Goal: Task Accomplishment & Management: Use online tool/utility

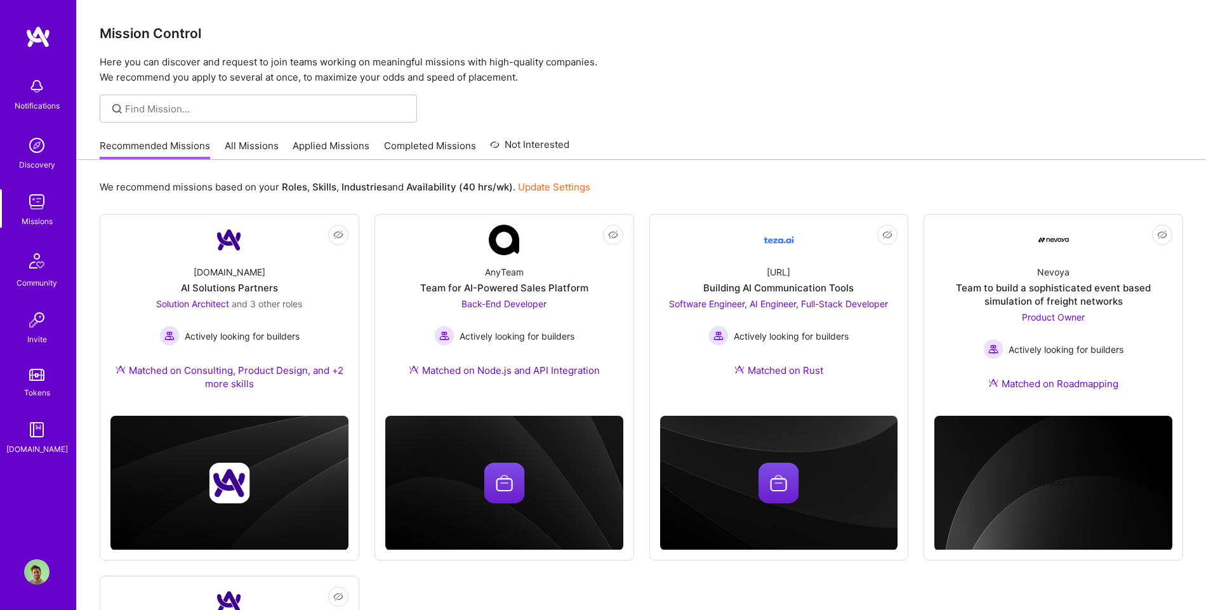
click at [256, 154] on link "All Missions" at bounding box center [252, 149] width 54 height 21
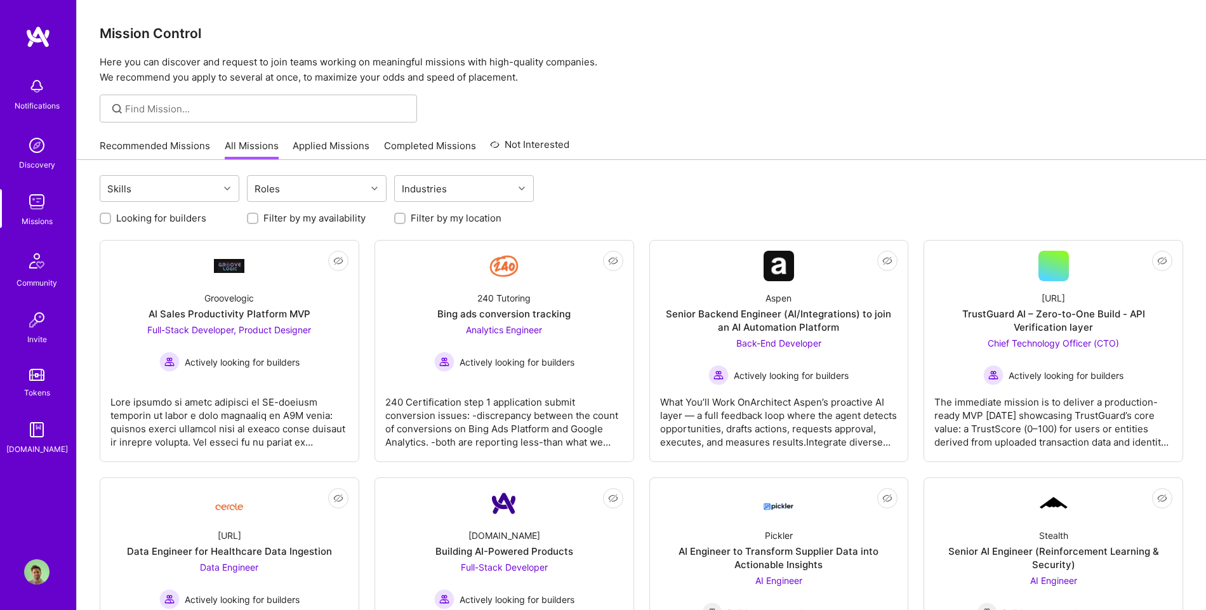
drag, startPoint x: 126, startPoint y: 215, endPoint x: 117, endPoint y: 216, distance: 9.0
click at [125, 215] on label "Looking for builders" at bounding box center [161, 217] width 90 height 13
click at [111, 215] on input "Looking for builders" at bounding box center [106, 219] width 9 height 9
checkbox input "true"
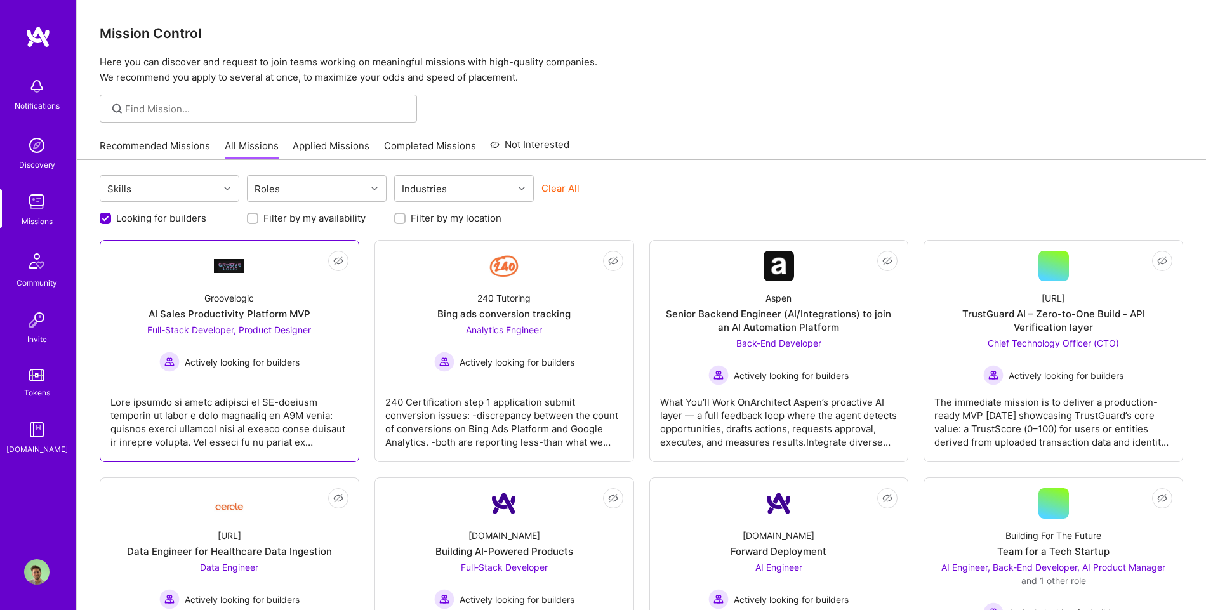
click at [194, 274] on link "Not Interested Groovelogic AI Sales Productivity Platform MVP Full-Stack Develo…" at bounding box center [229, 351] width 238 height 201
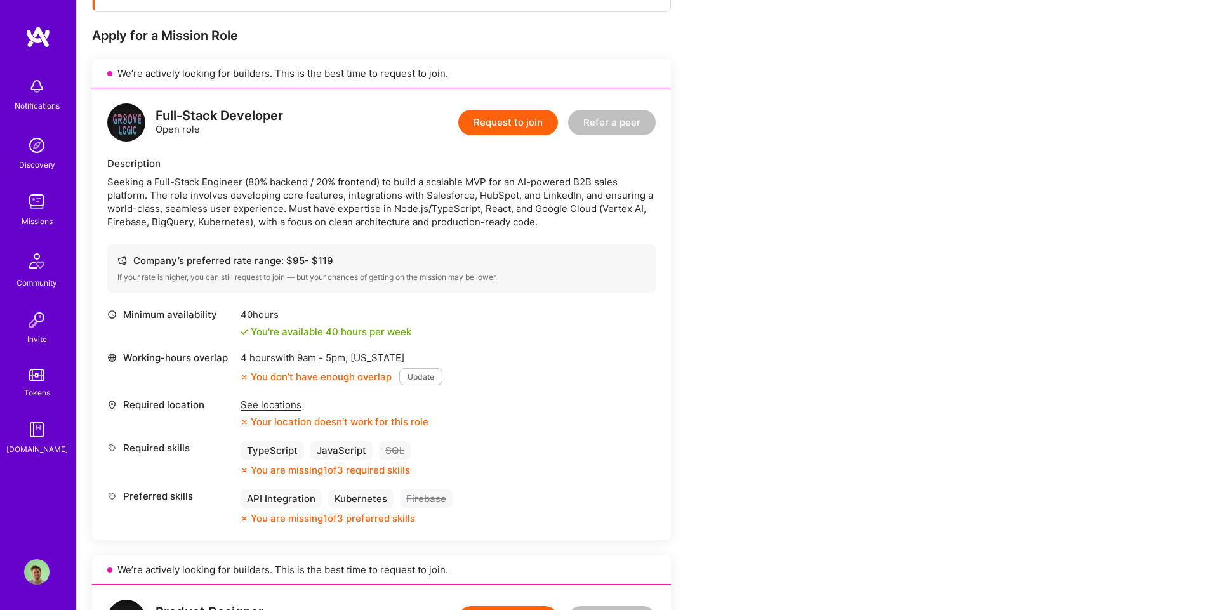
scroll to position [241, 0]
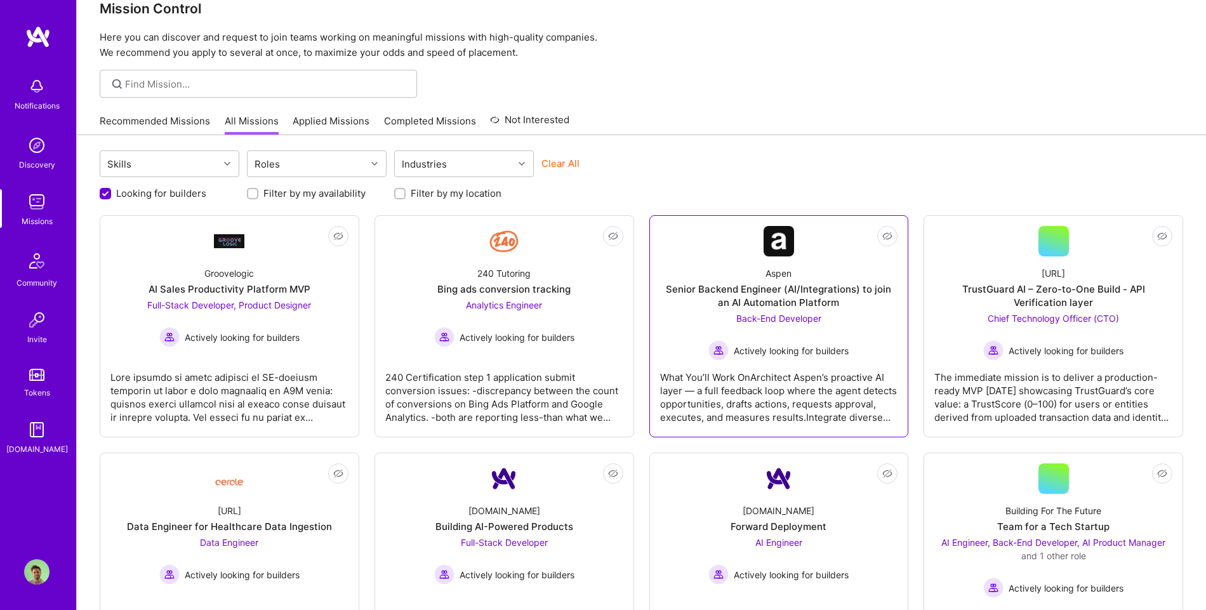
scroll to position [27, 0]
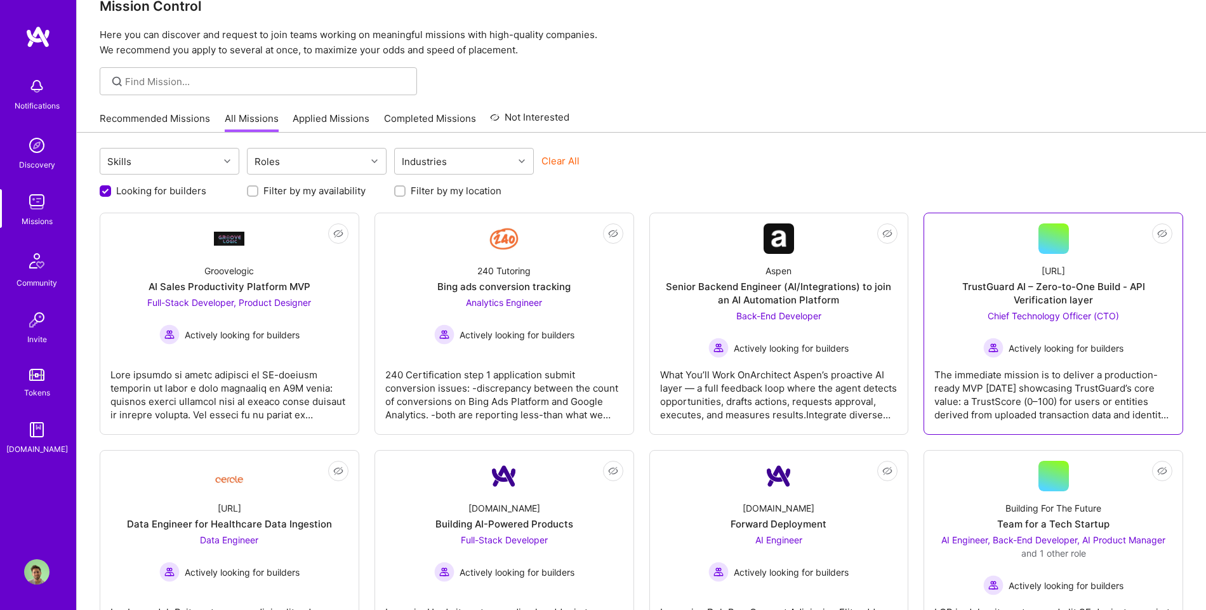
click at [972, 322] on div "[URL] TrustGuard AI – Zero-to-One Build - API Verification layer Chief Technolo…" at bounding box center [1053, 306] width 238 height 104
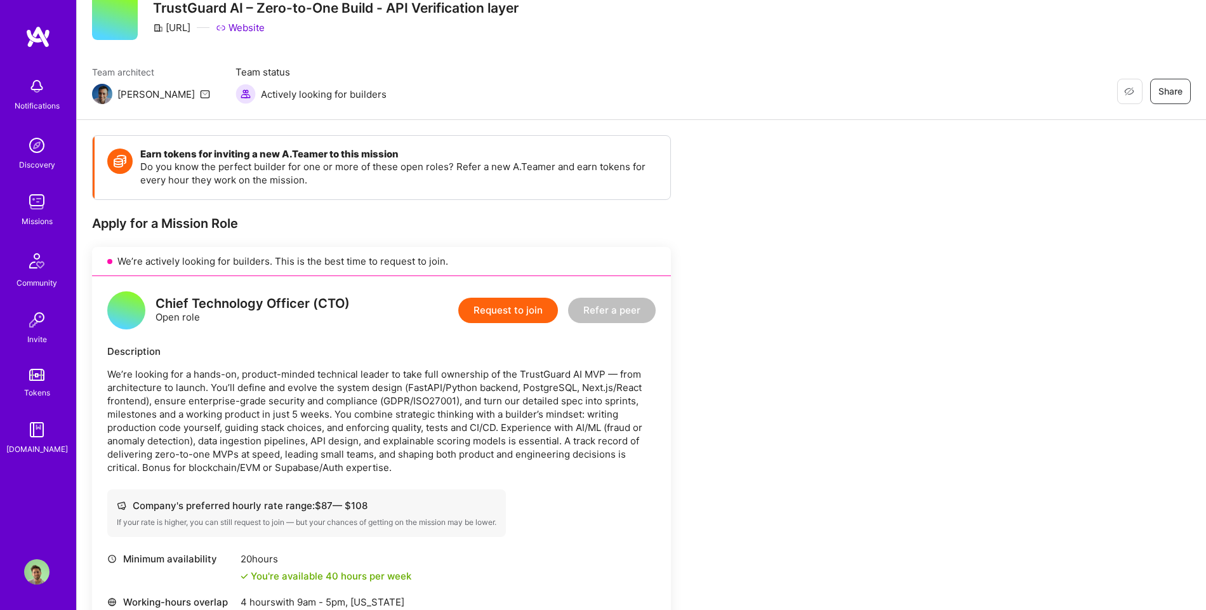
scroll to position [47, 0]
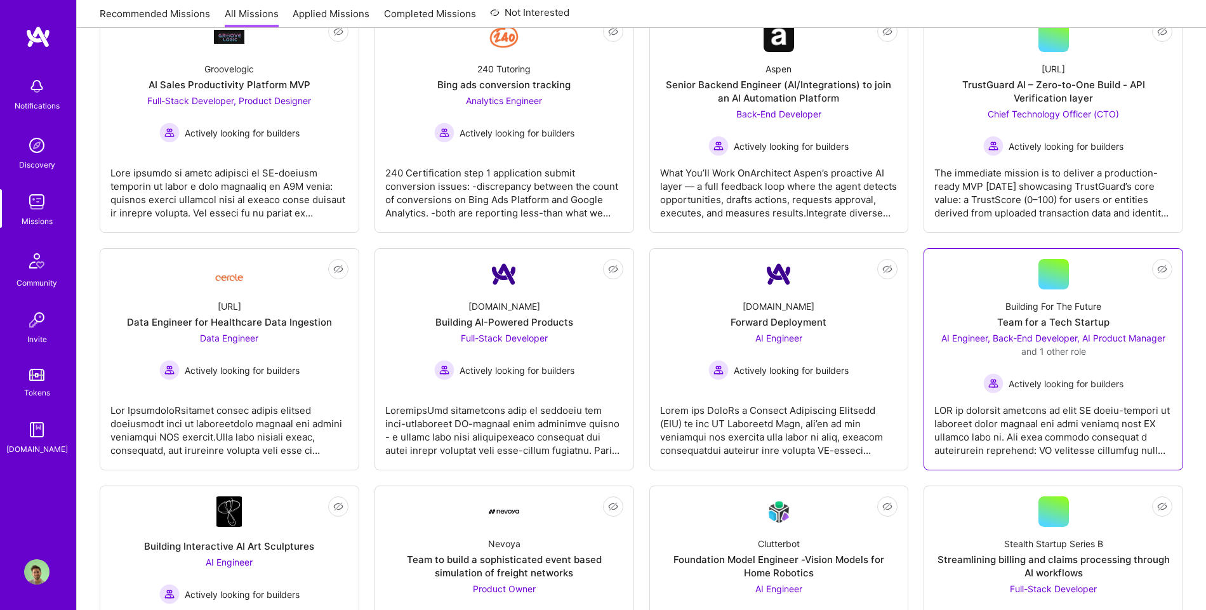
scroll to position [230, 0]
click at [1021, 350] on span "and 1 other role" at bounding box center [1053, 350] width 65 height 11
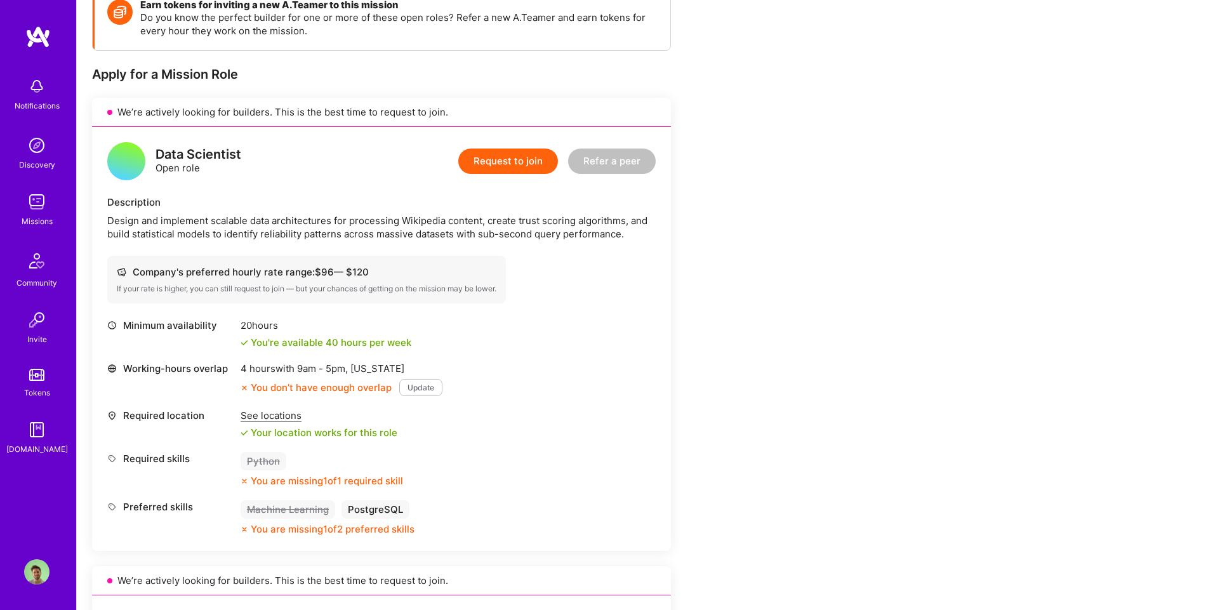
scroll to position [221, 0]
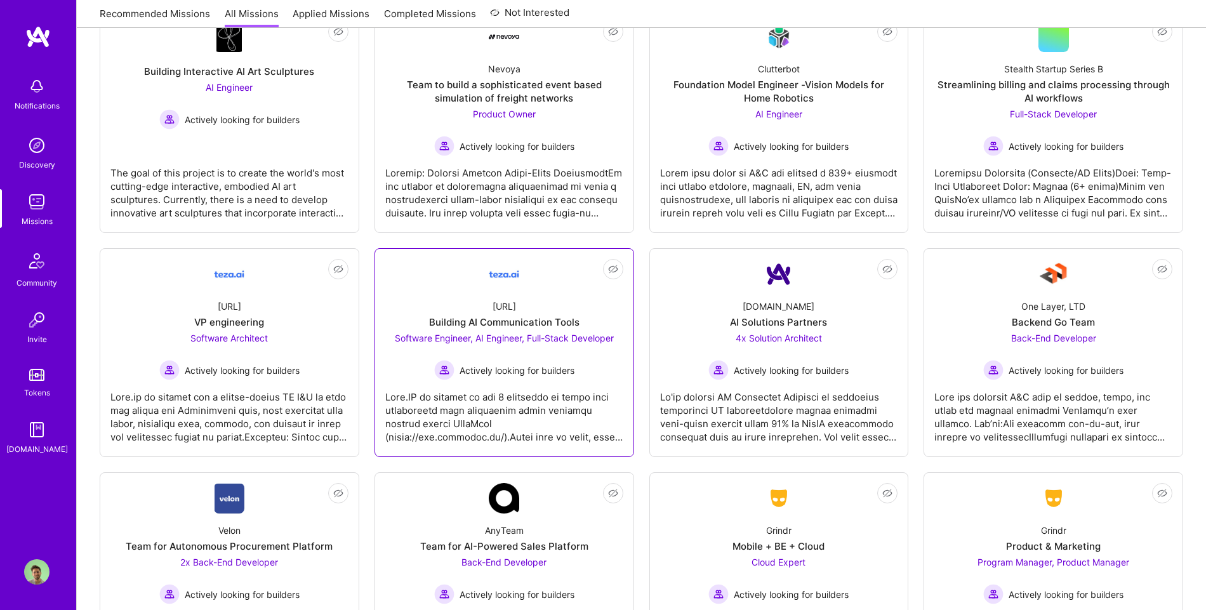
scroll to position [1030, 0]
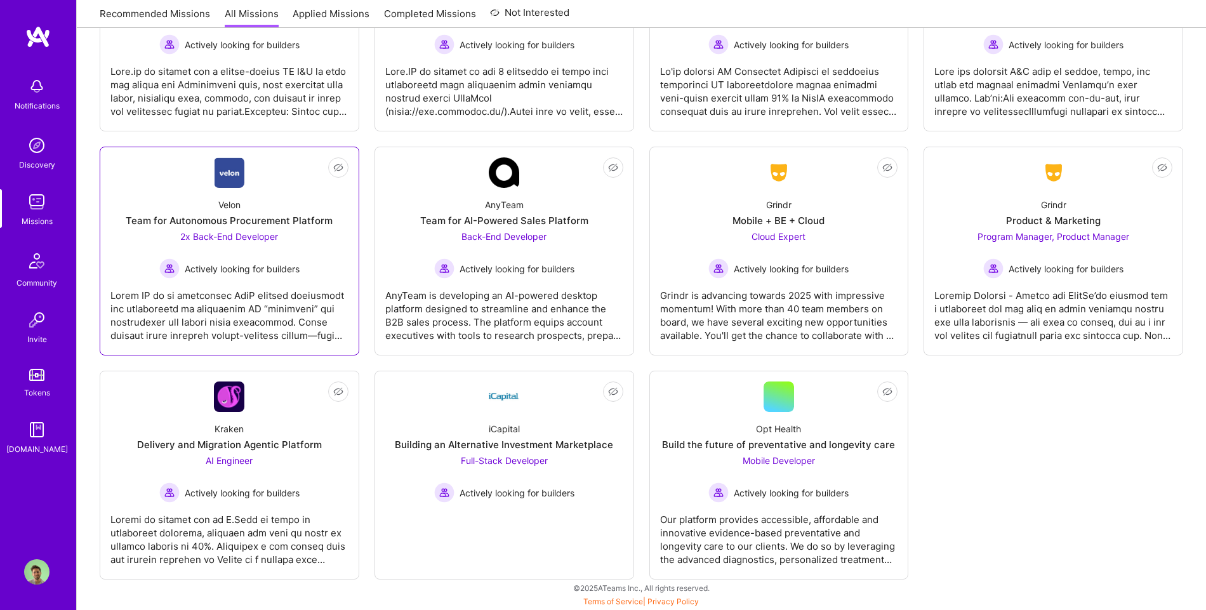
click at [227, 208] on div "Velon" at bounding box center [229, 204] width 22 height 13
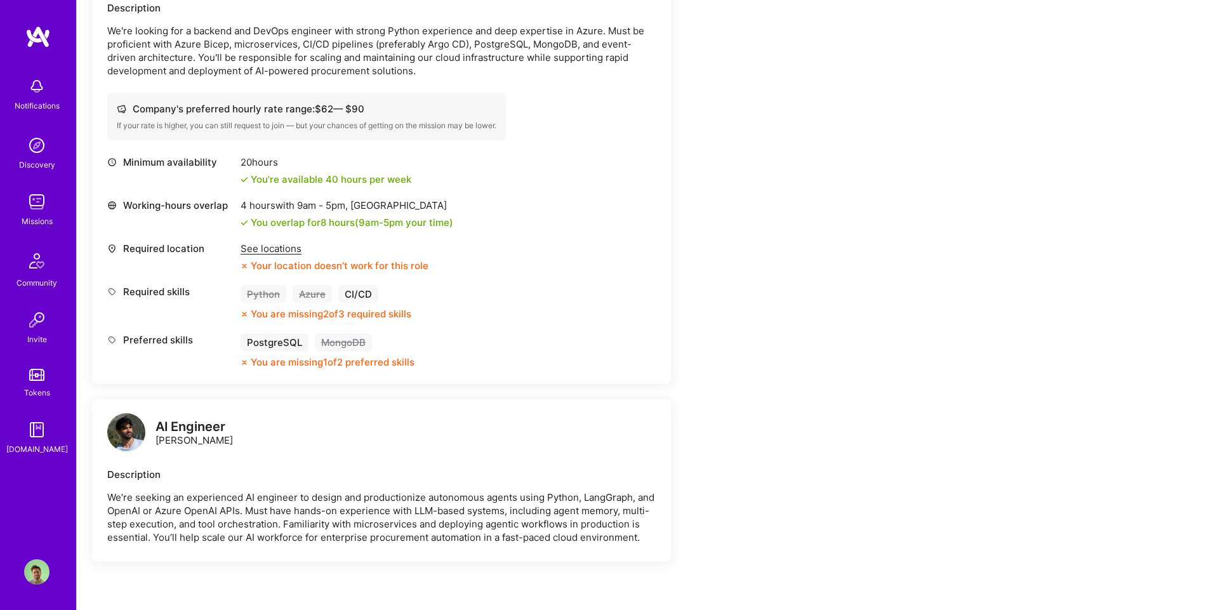
scroll to position [879, 0]
